Goal: Task Accomplishment & Management: Manage account settings

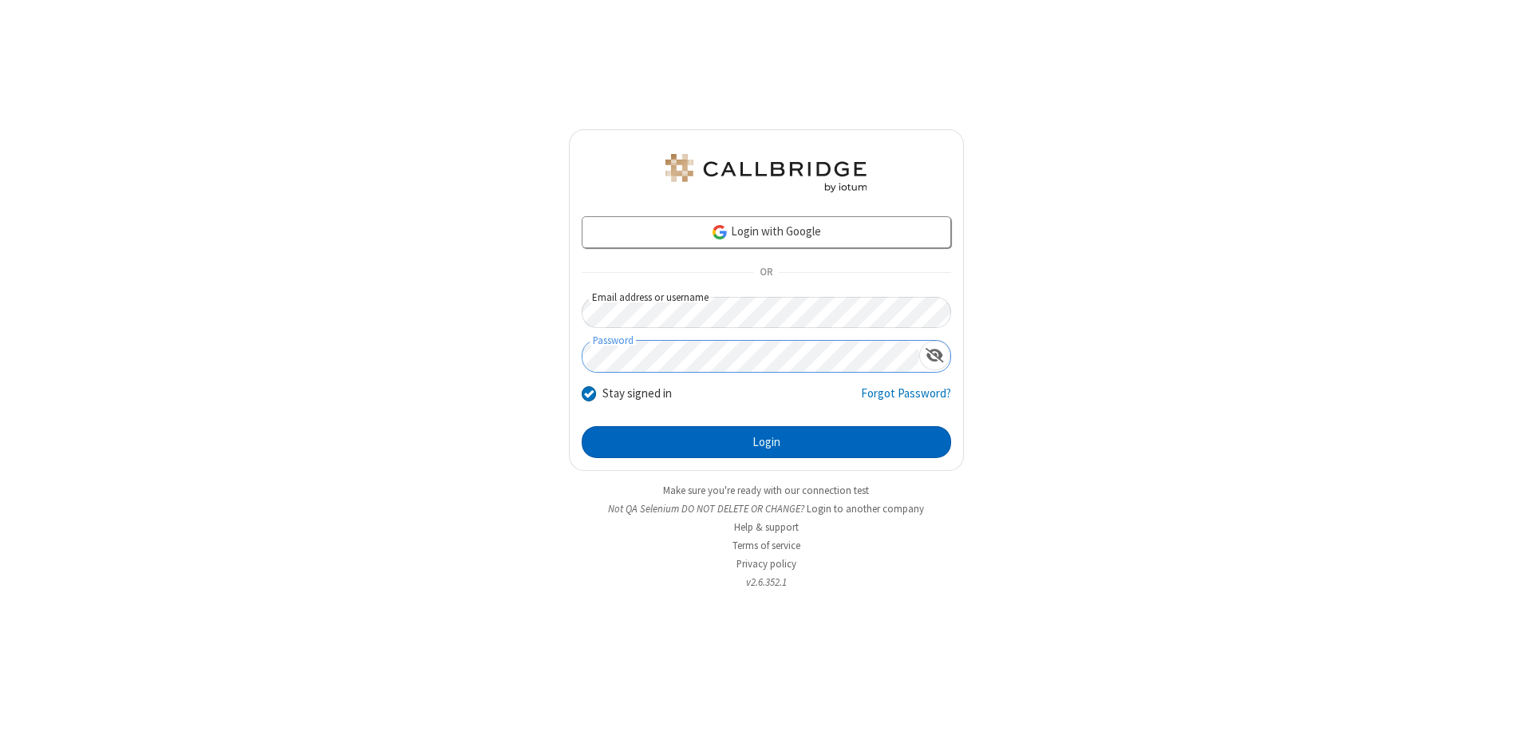
click at [766, 442] on button "Login" at bounding box center [766, 442] width 369 height 32
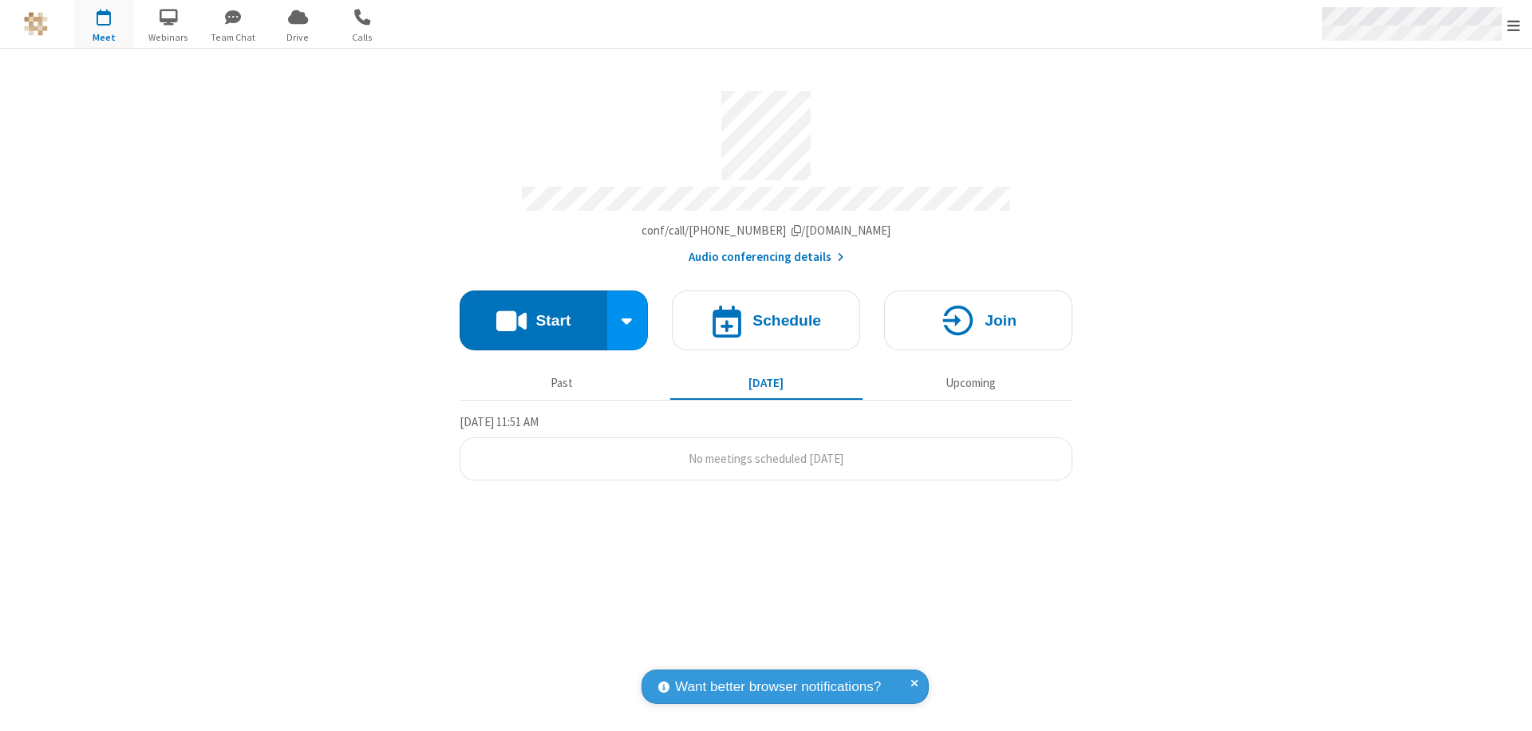
click at [1513, 25] on span "Open menu" at bounding box center [1513, 26] width 13 height 16
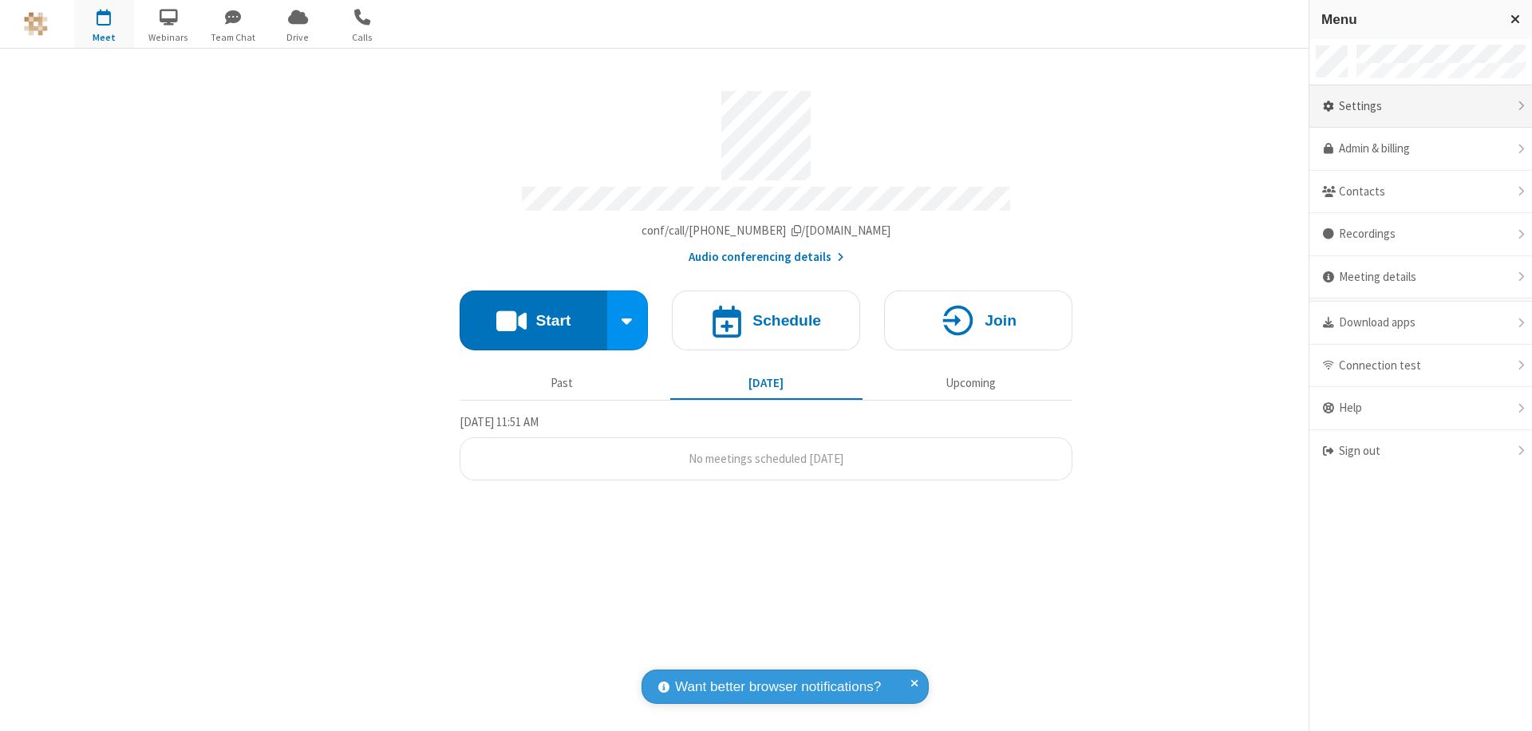
click at [1420, 106] on div "Settings" at bounding box center [1420, 106] width 223 height 43
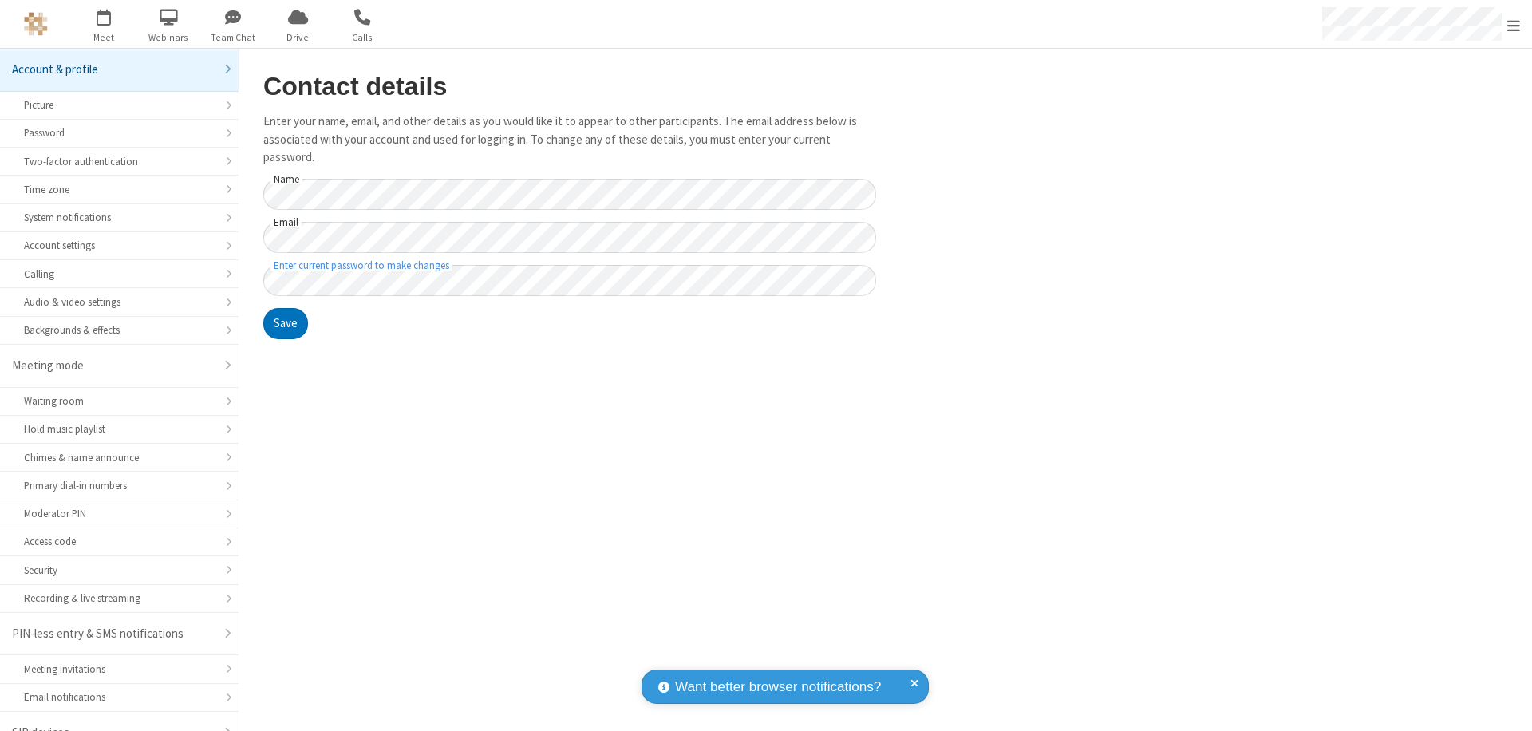
scroll to position [22, 0]
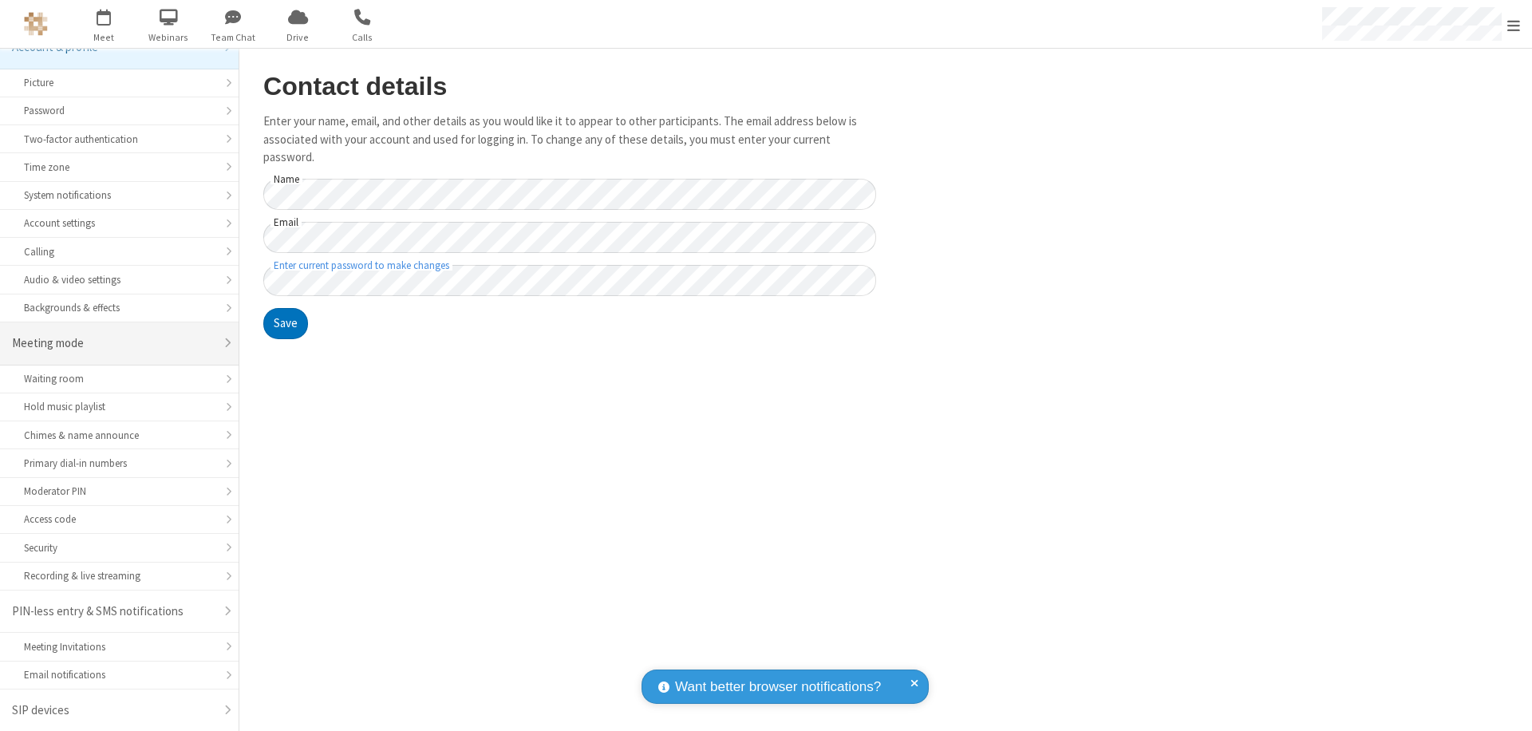
click at [113, 343] on div "Meeting mode" at bounding box center [113, 343] width 203 height 18
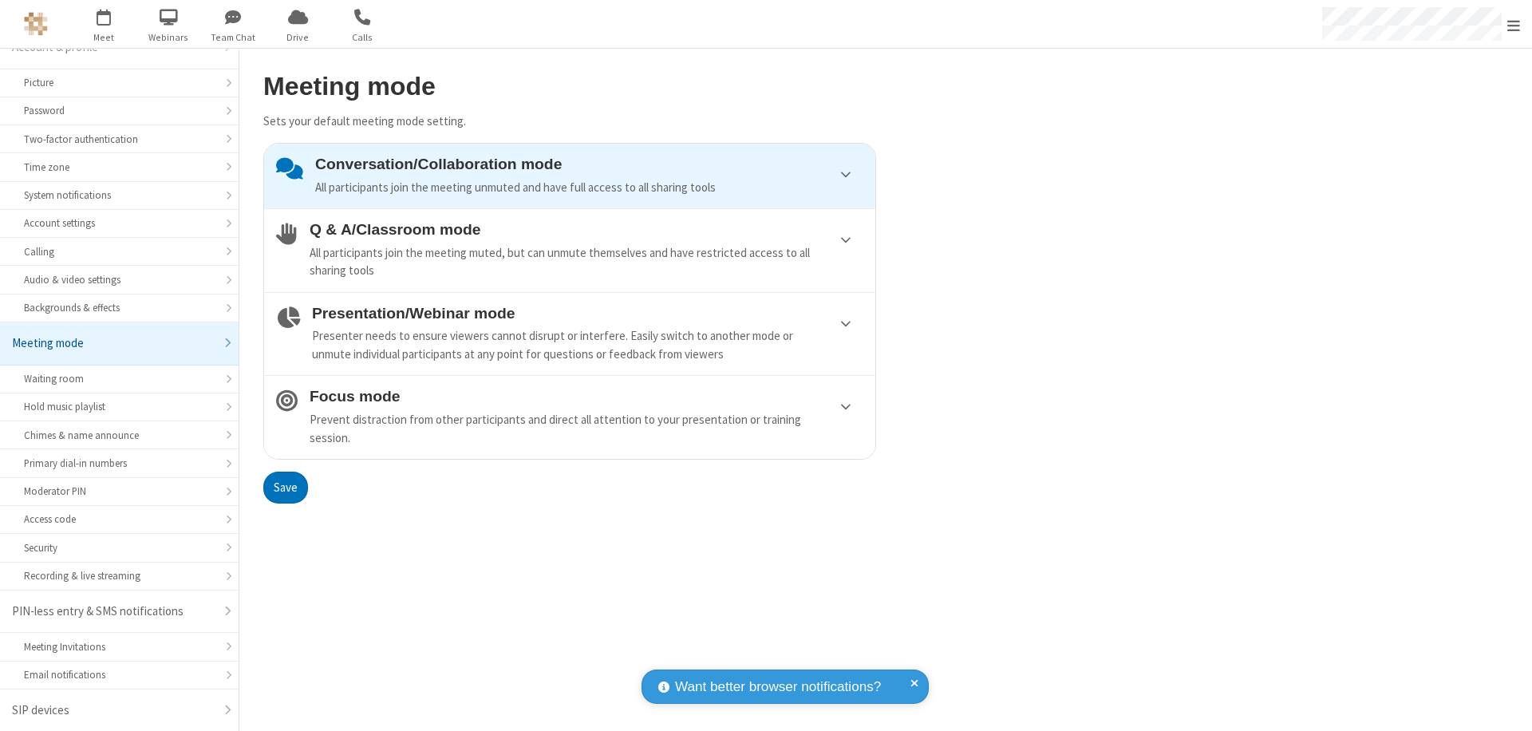
click at [570, 333] on div "Presenter needs to ensure viewers cannot disrupt or interfere. Easily switch to…" at bounding box center [587, 345] width 551 height 36
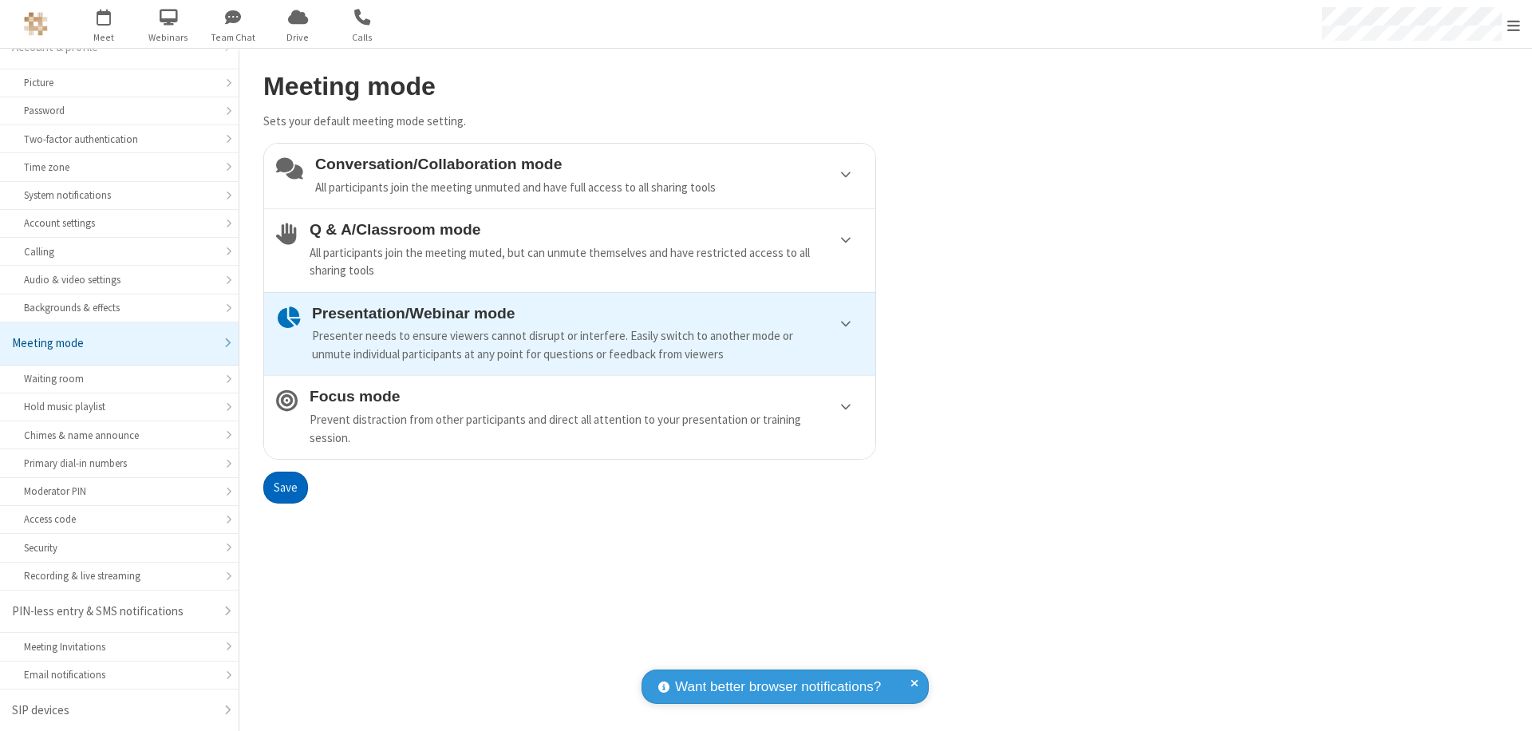
click at [285, 487] on button "Save" at bounding box center [285, 488] width 45 height 32
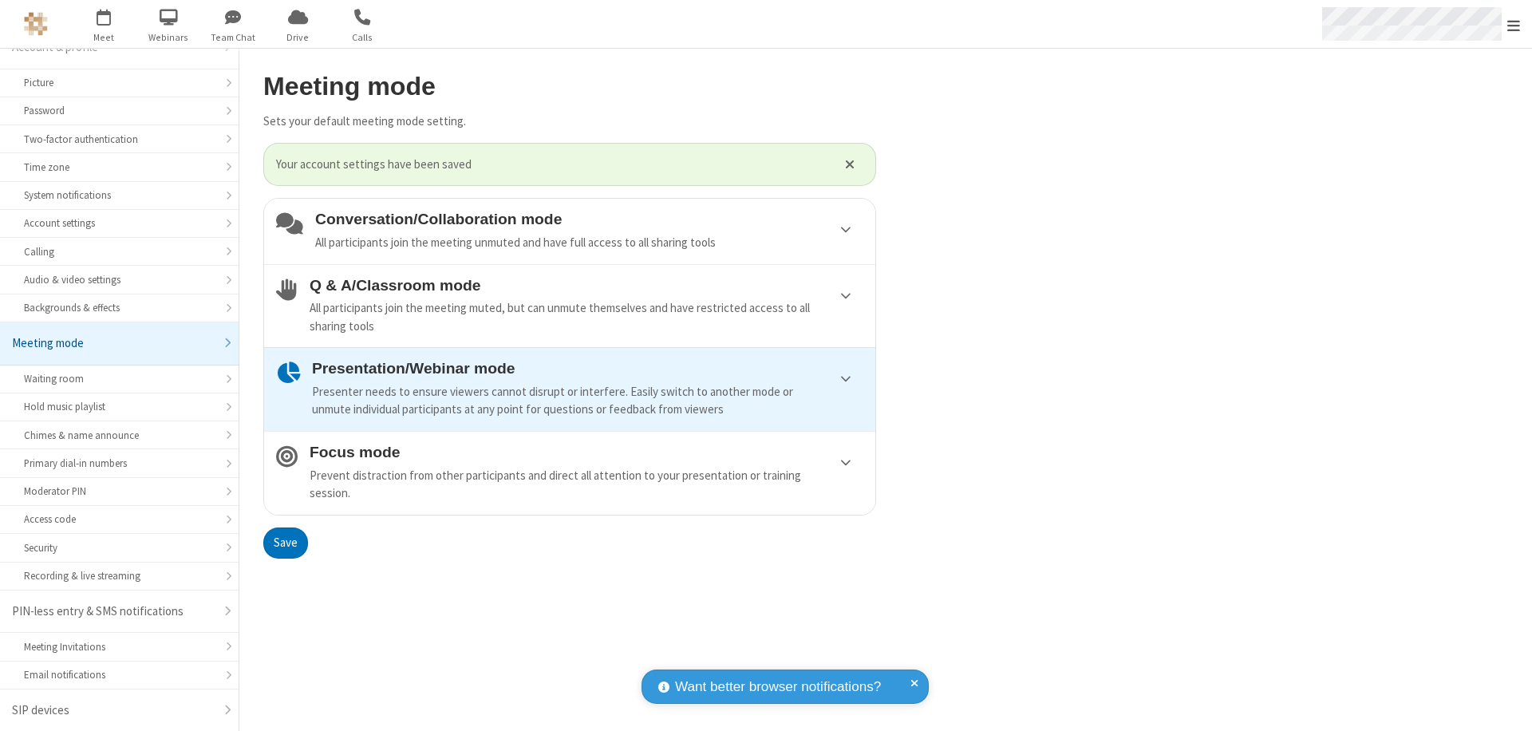
click at [1513, 24] on span "Open menu" at bounding box center [1513, 26] width 13 height 16
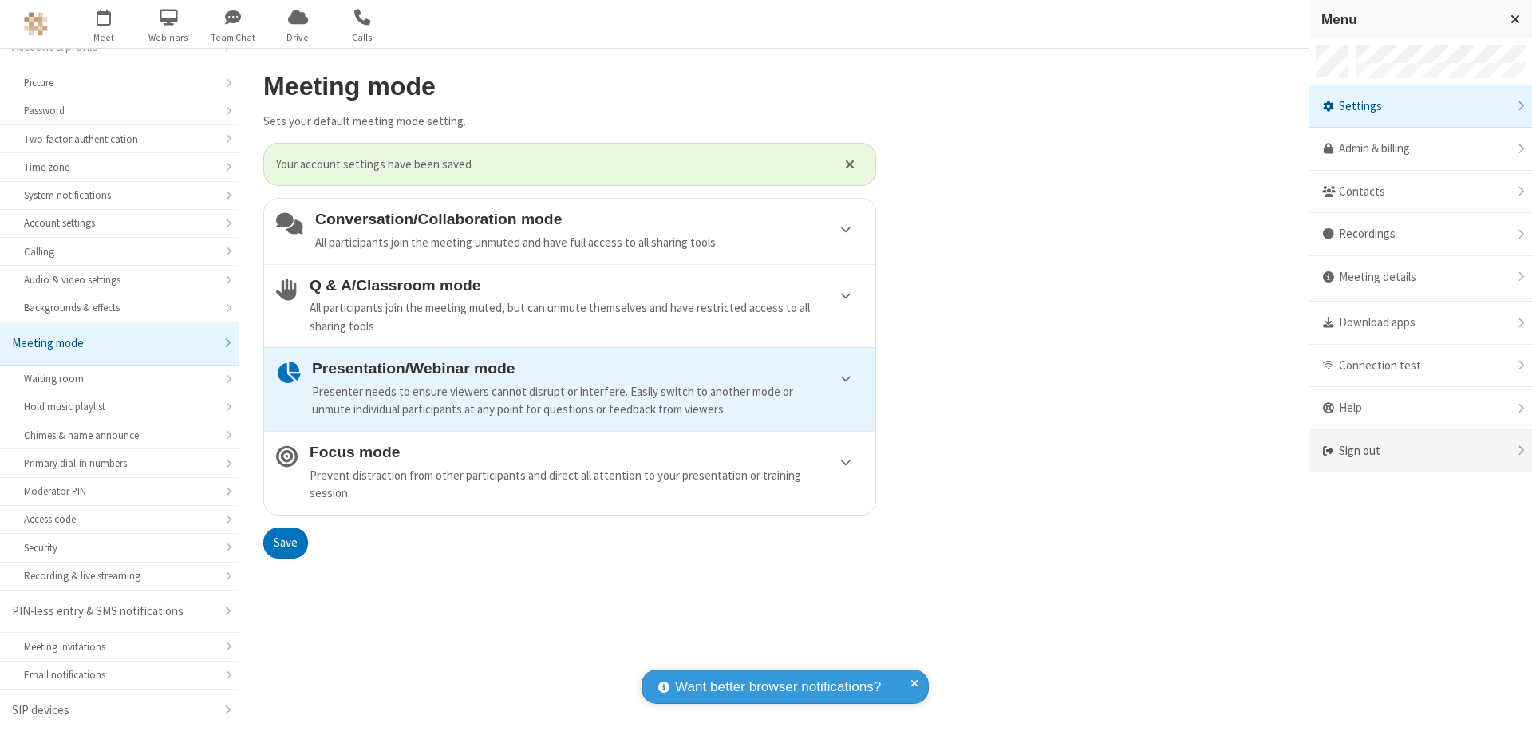
click at [1420, 451] on div "Sign out" at bounding box center [1420, 451] width 223 height 42
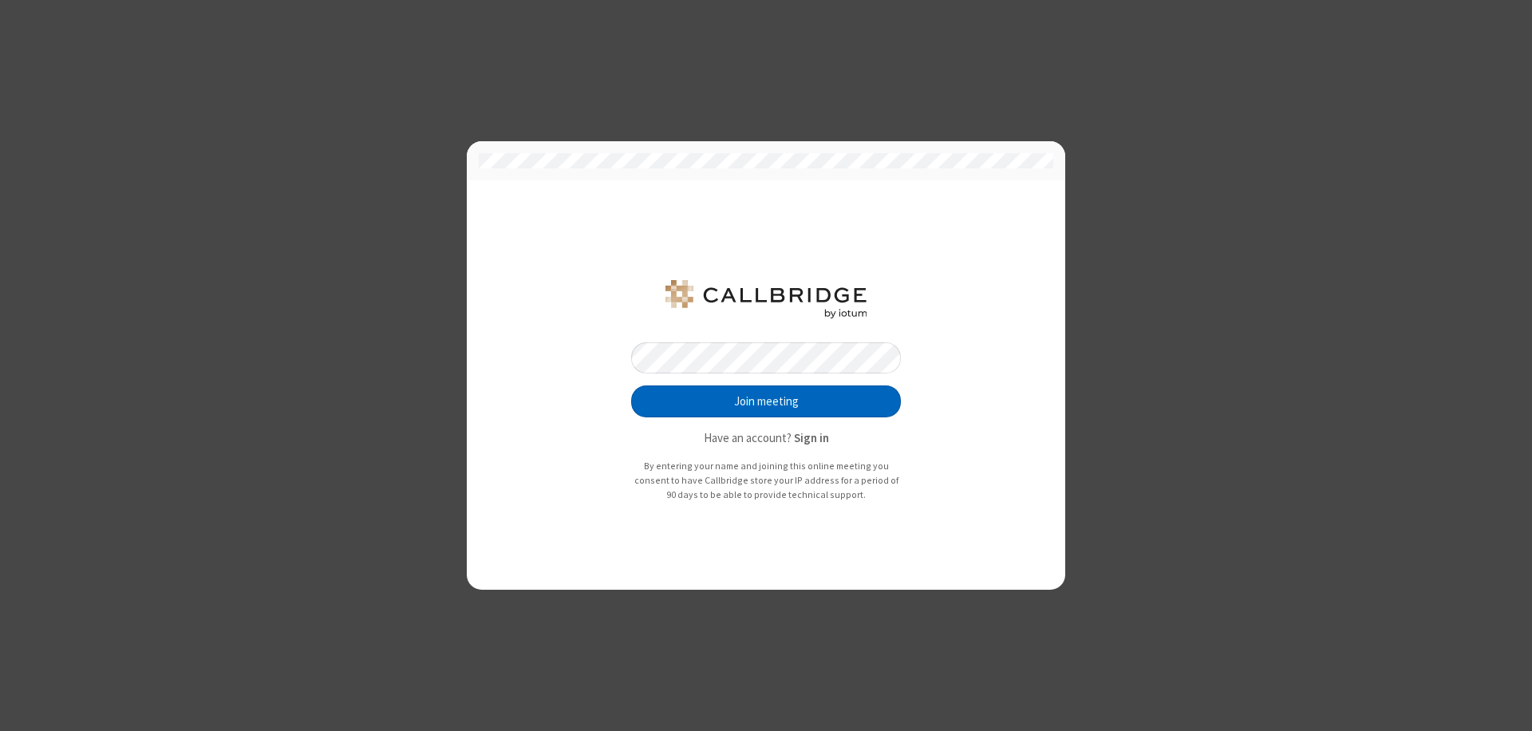
click at [766, 401] on button "Join meeting" at bounding box center [766, 401] width 270 height 32
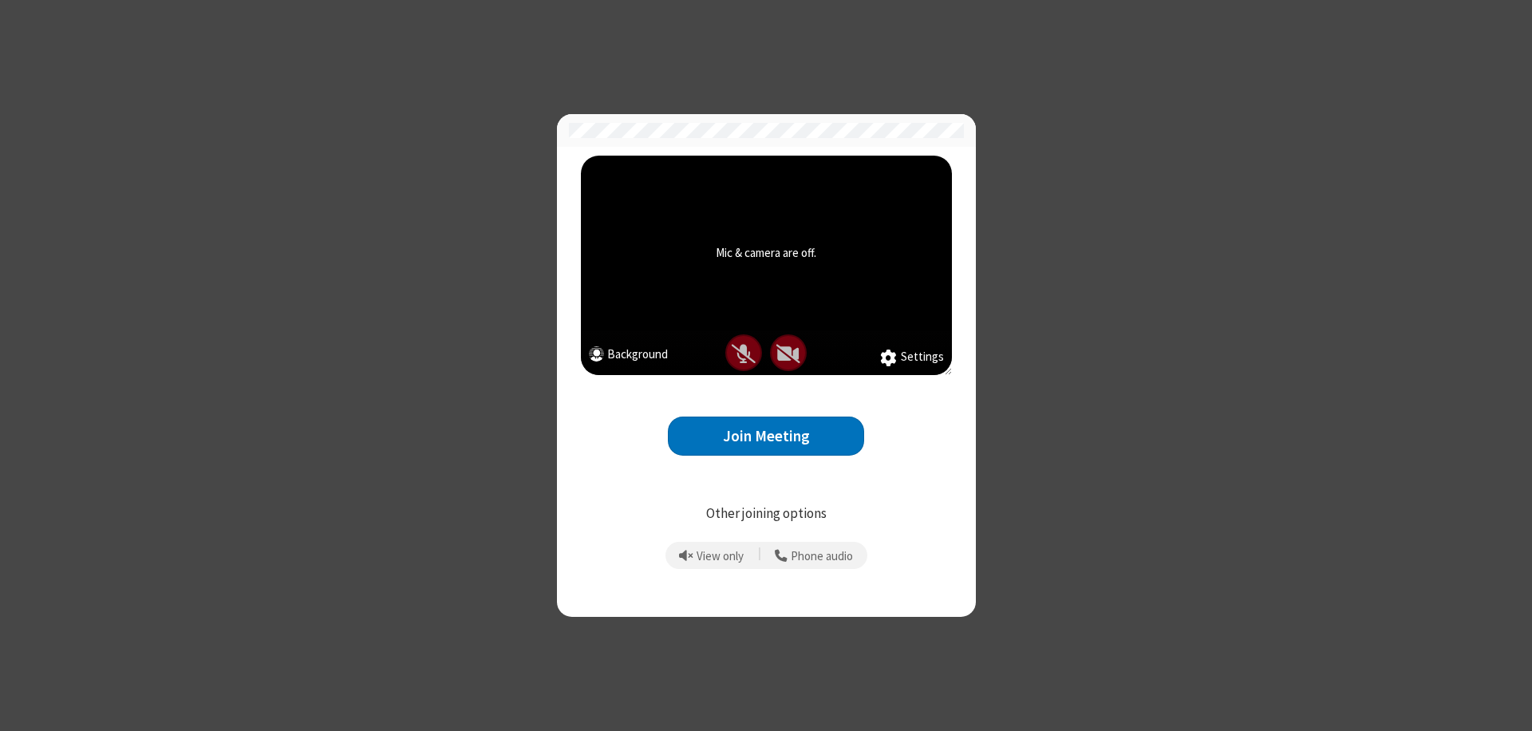
click at [766, 436] on button "Join Meeting" at bounding box center [766, 435] width 196 height 39
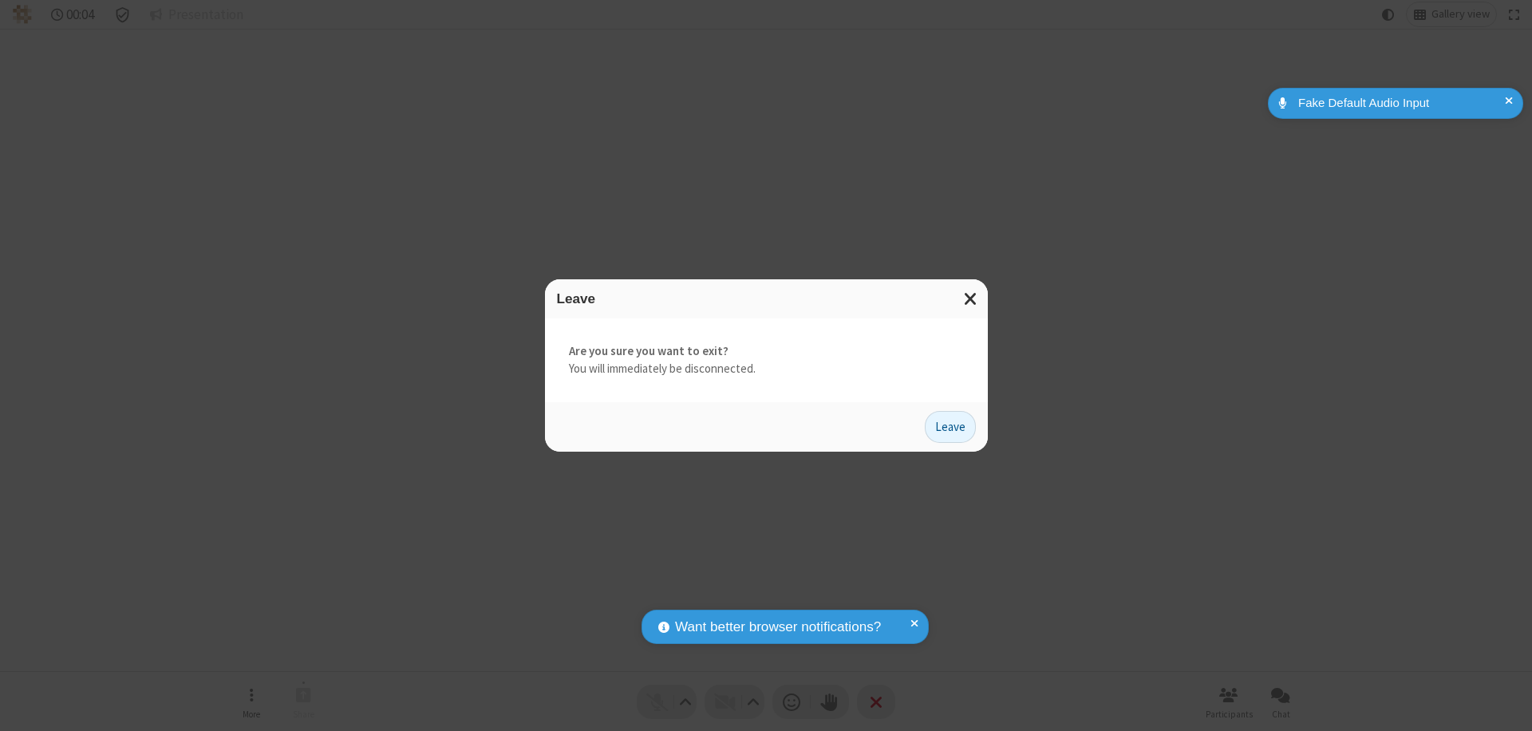
click at [950, 426] on button "Leave" at bounding box center [950, 427] width 51 height 32
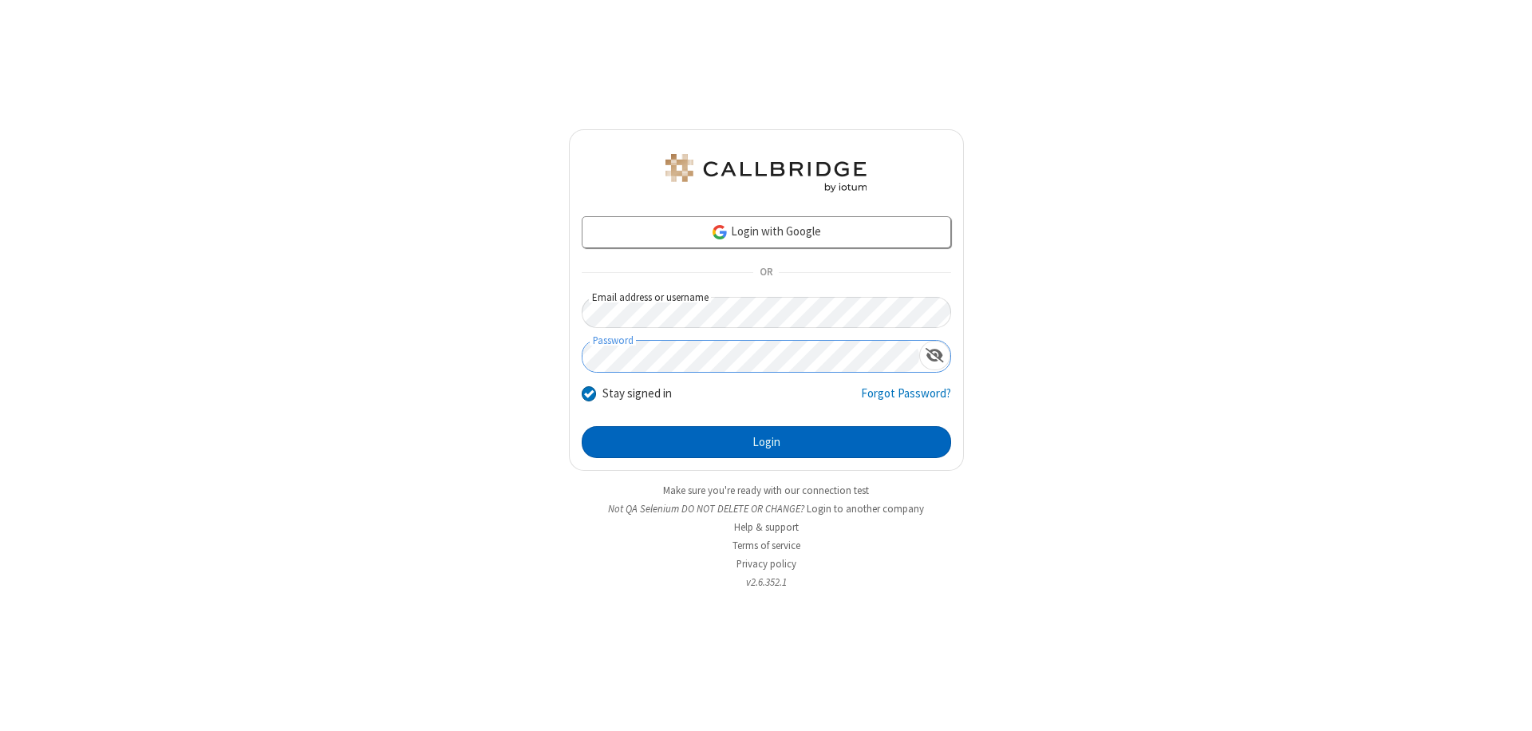
click at [766, 442] on button "Login" at bounding box center [766, 442] width 369 height 32
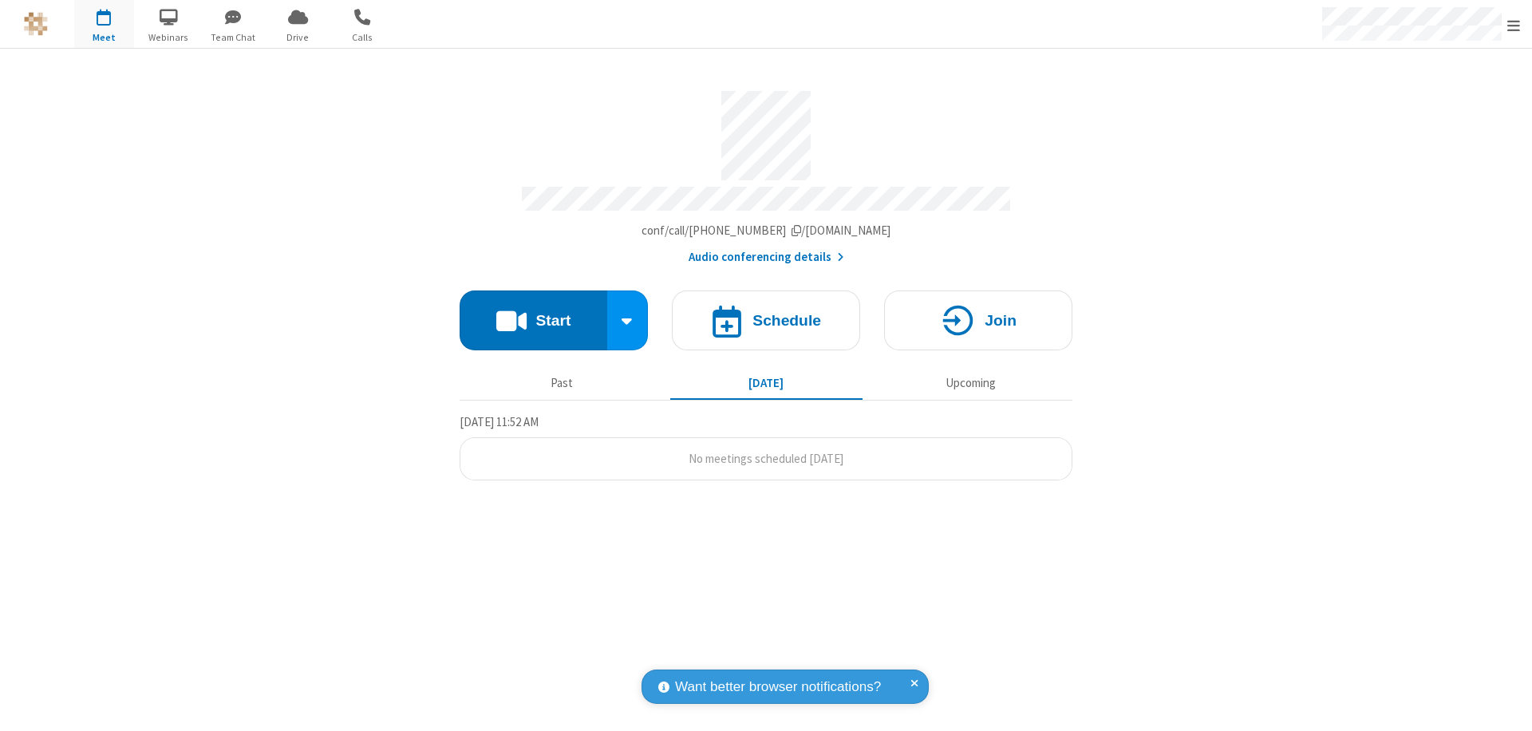
click at [1513, 25] on span "Open menu" at bounding box center [1513, 26] width 13 height 16
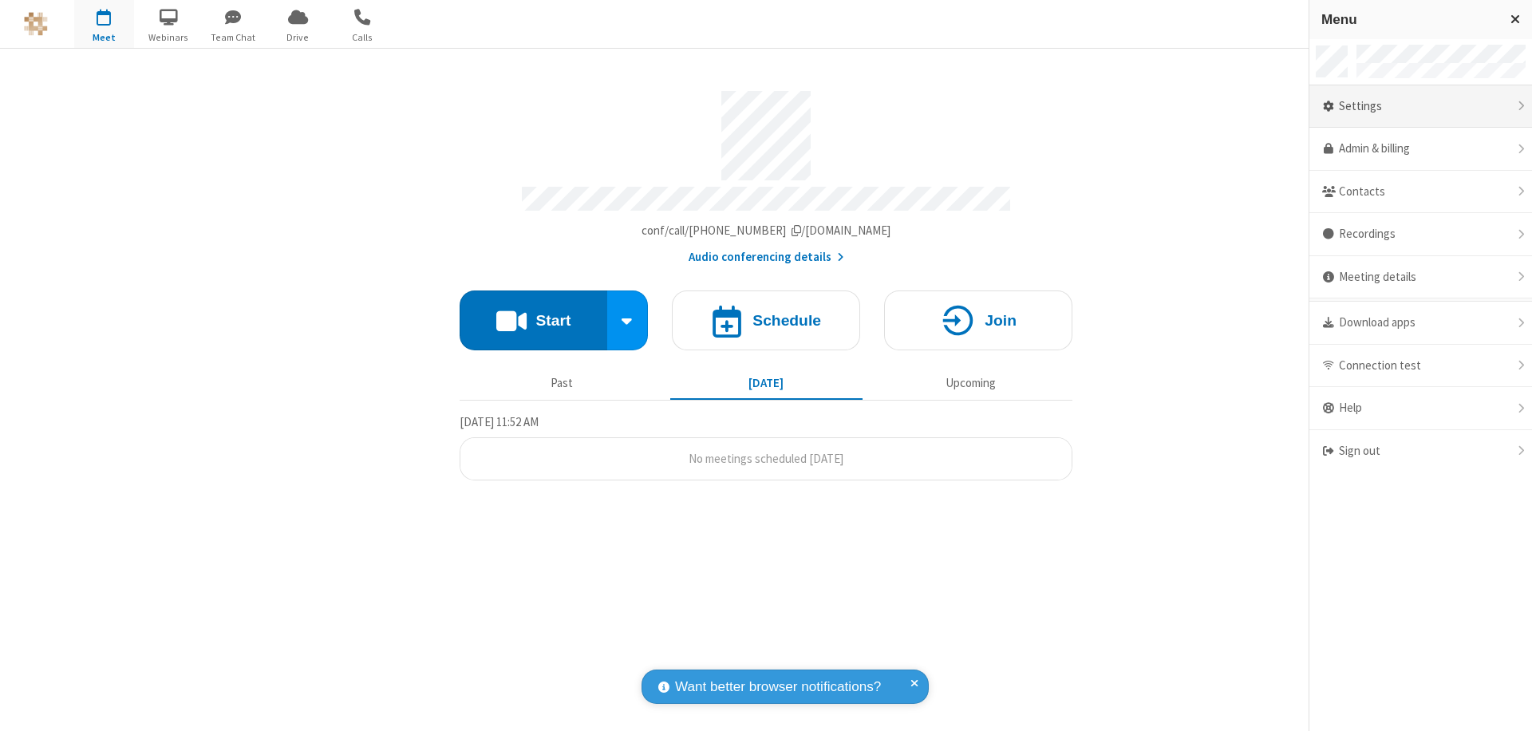
click at [1420, 106] on div "Settings" at bounding box center [1420, 106] width 223 height 43
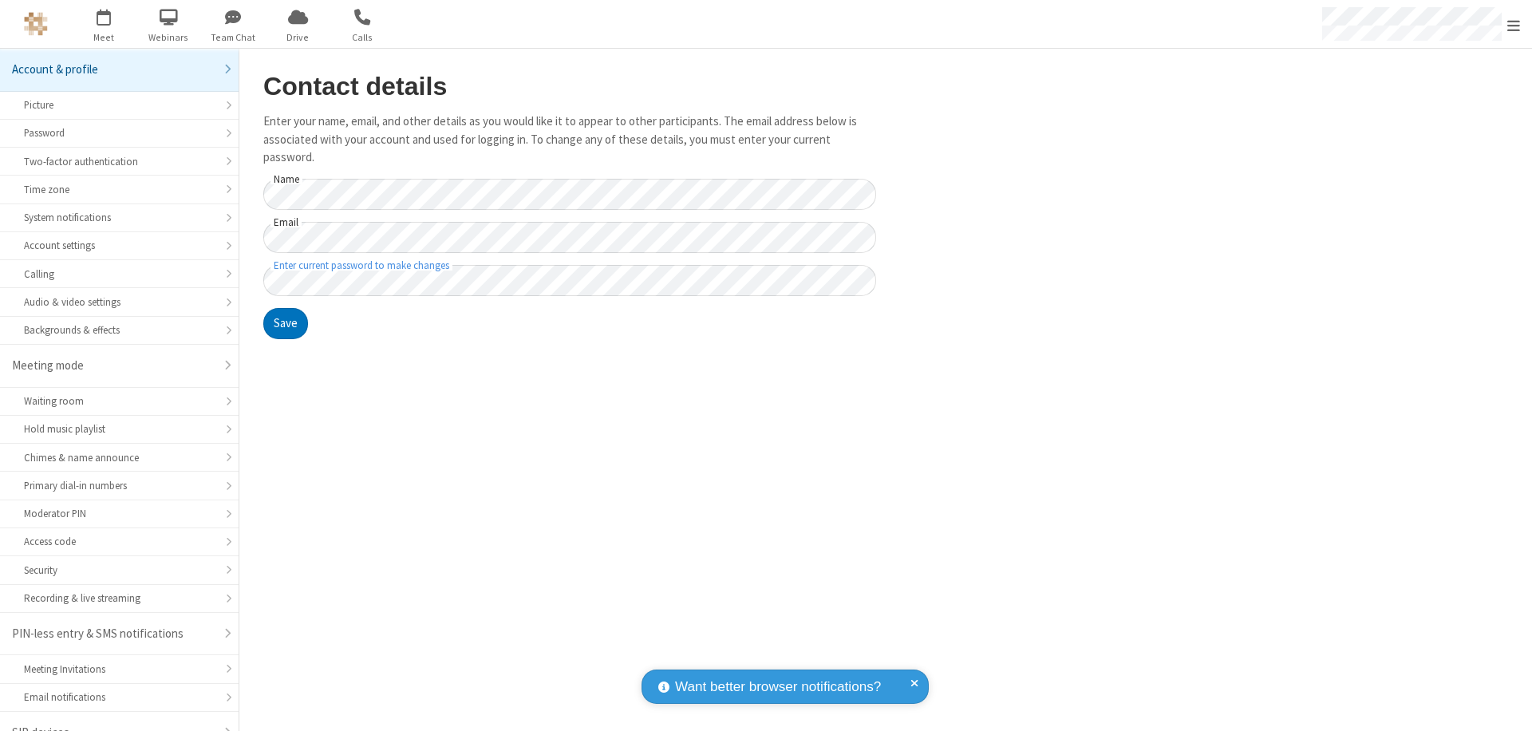
scroll to position [22, 0]
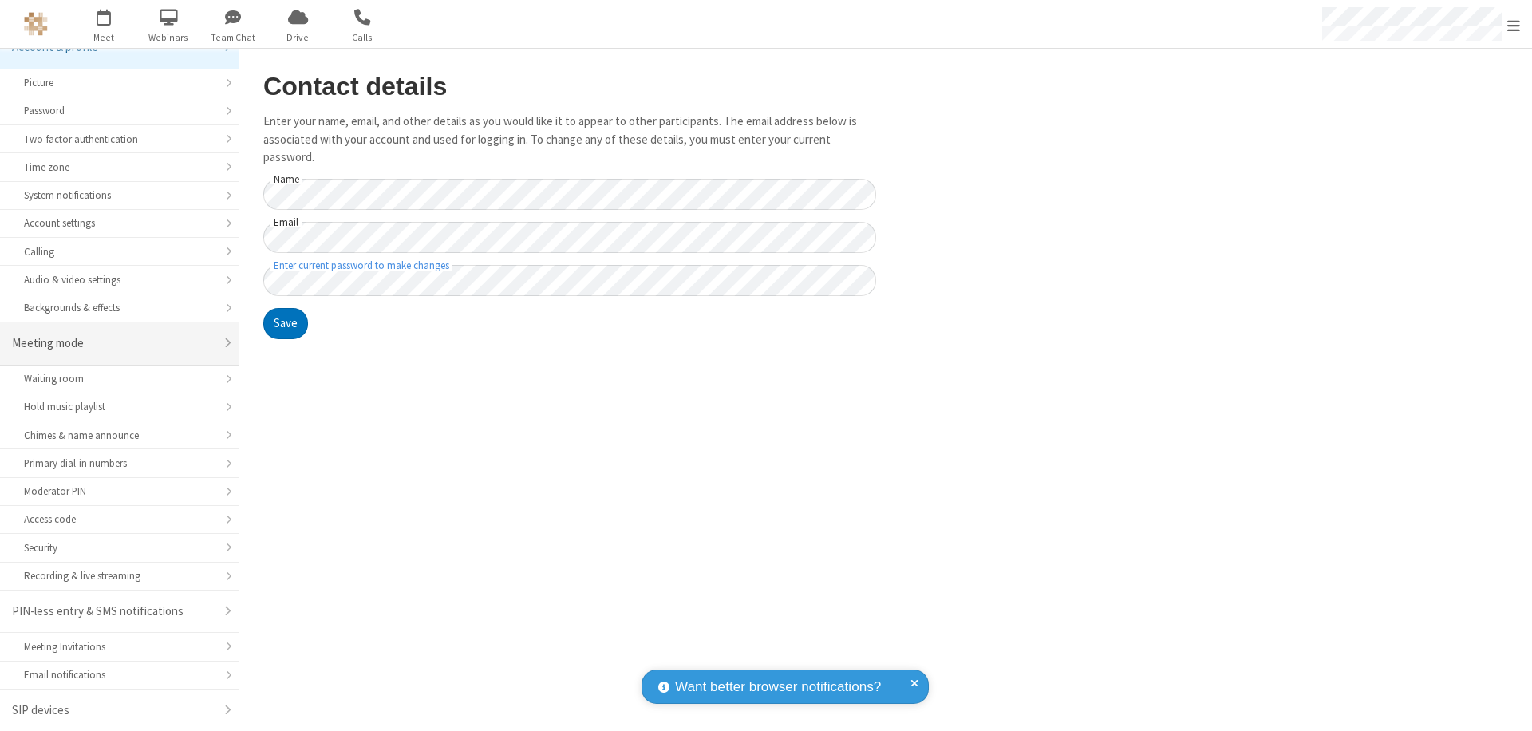
click at [113, 343] on div "Meeting mode" at bounding box center [113, 343] width 203 height 18
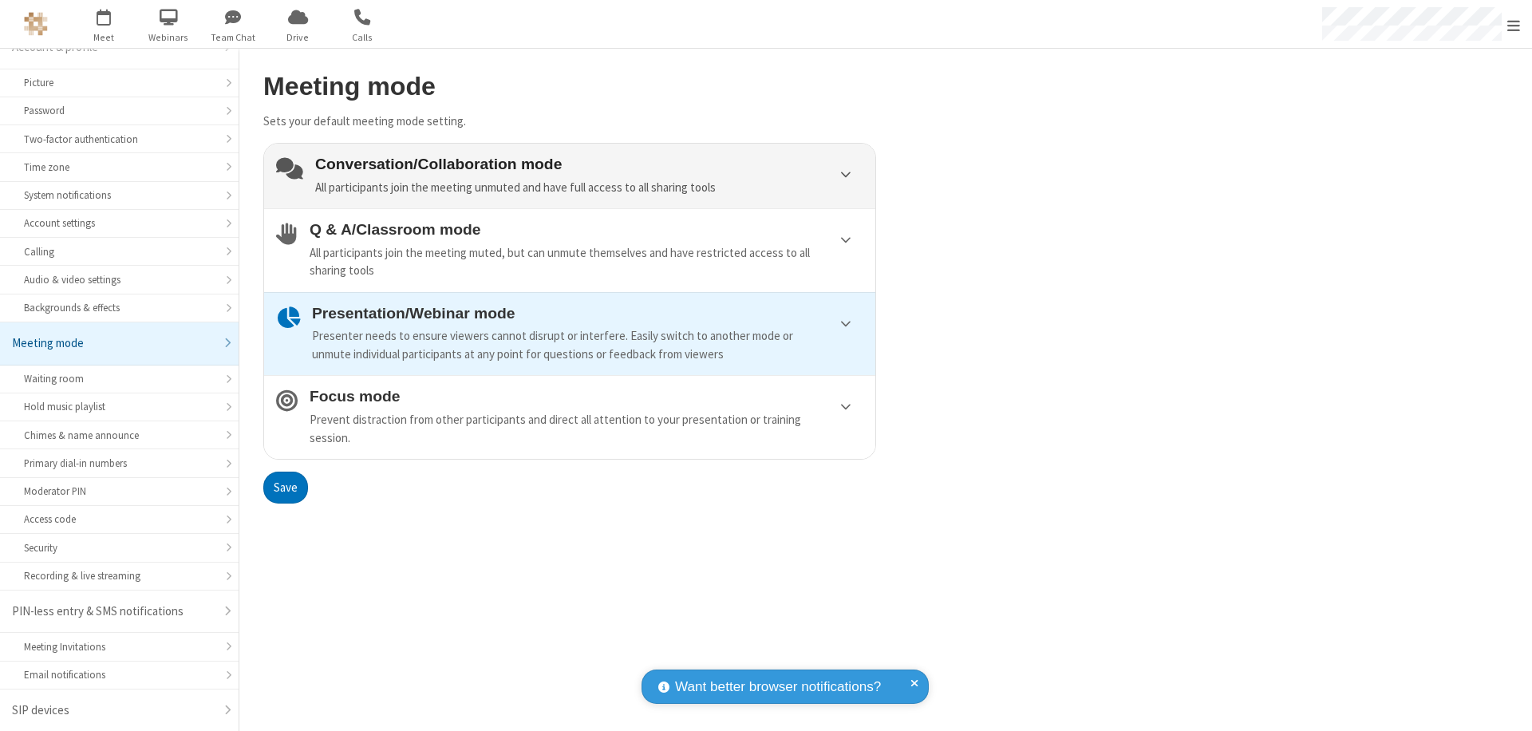
click at [570, 176] on div "Conversation/Collaboration mode All participants join the meeting unmuted and h…" at bounding box center [589, 176] width 548 height 41
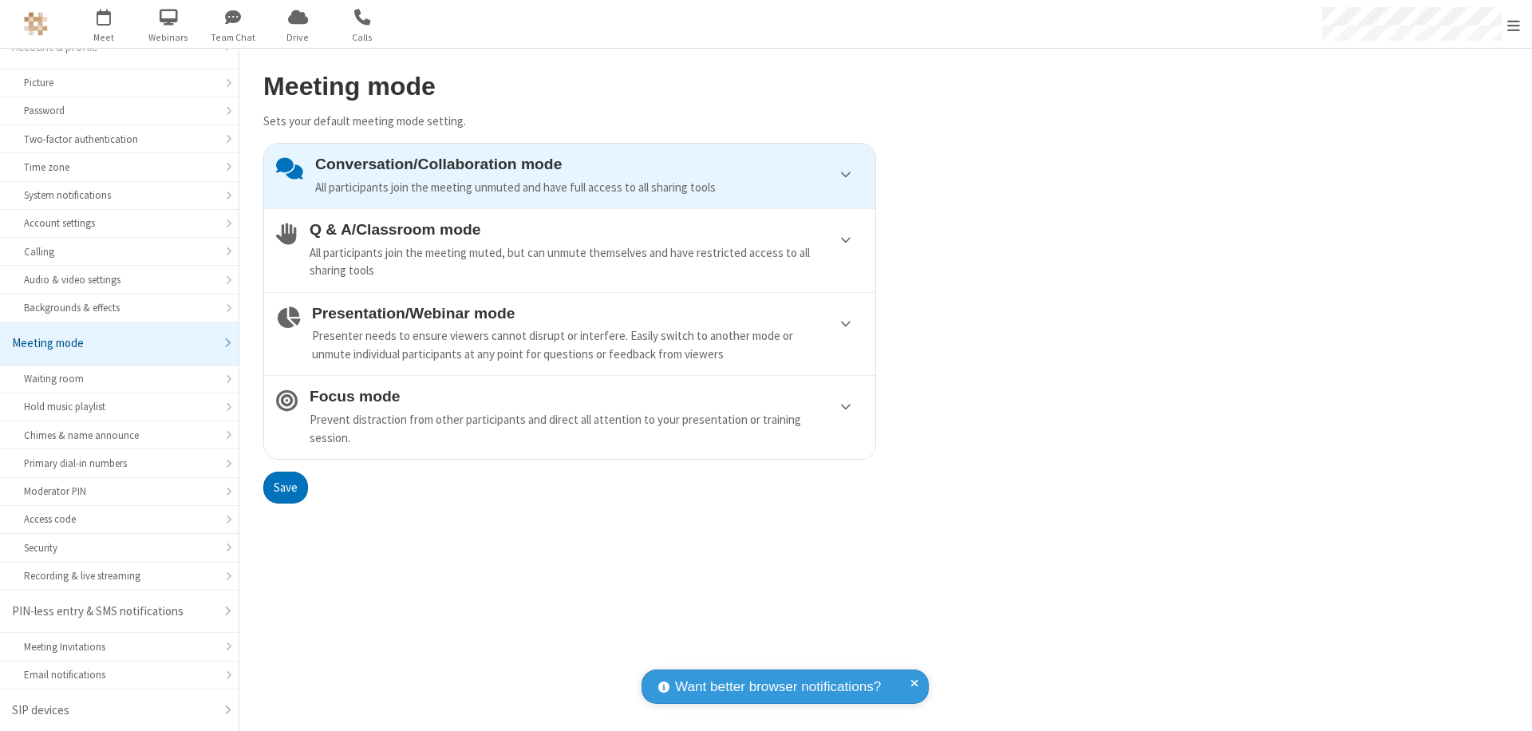
click at [285, 487] on button "Save" at bounding box center [285, 488] width 45 height 32
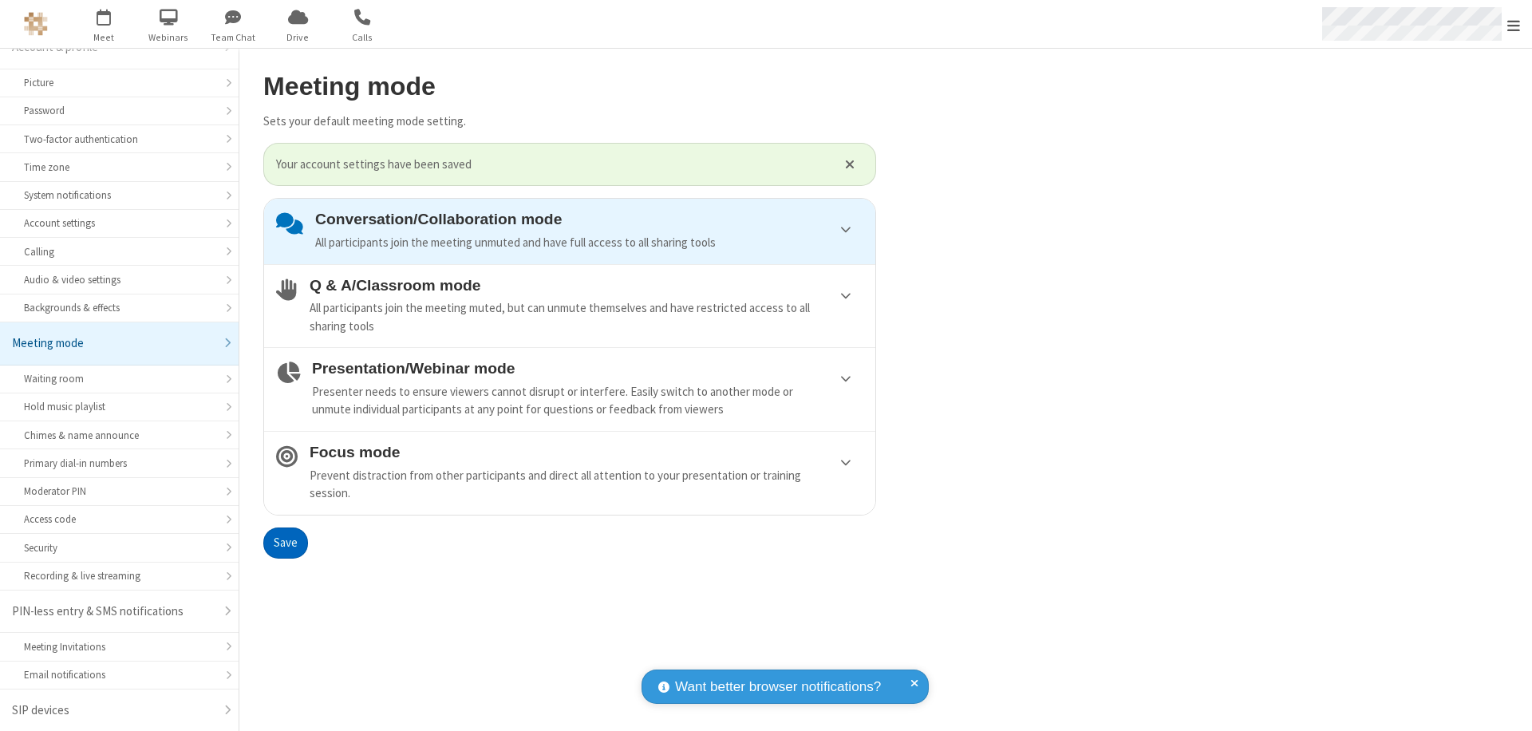
click at [1513, 24] on span "Open menu" at bounding box center [1513, 26] width 13 height 16
